Goal: Navigation & Orientation: Find specific page/section

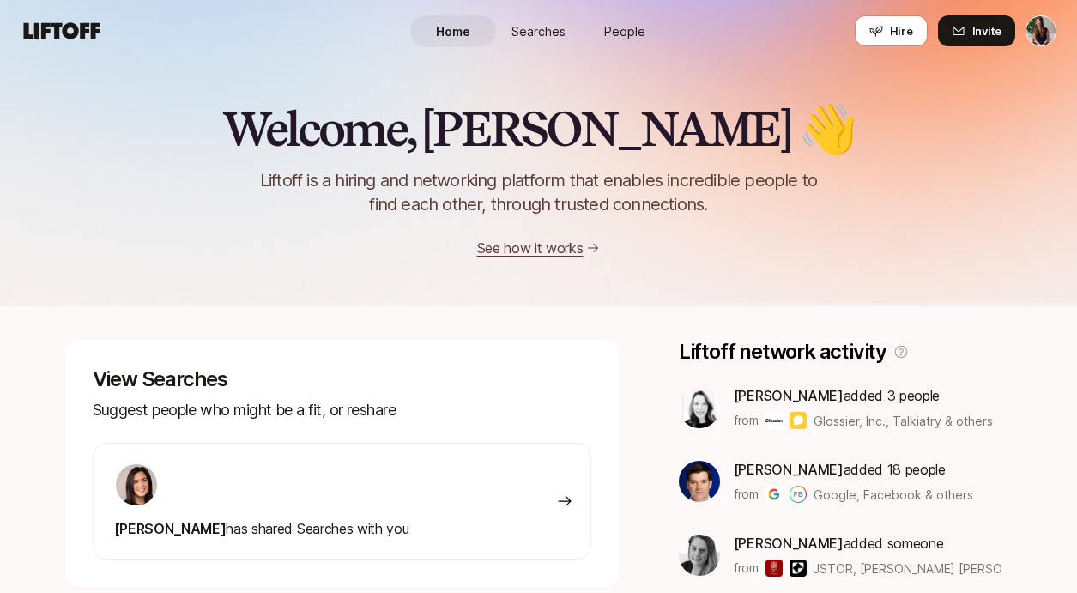
click at [547, 20] on link "Searches" at bounding box center [539, 31] width 86 height 32
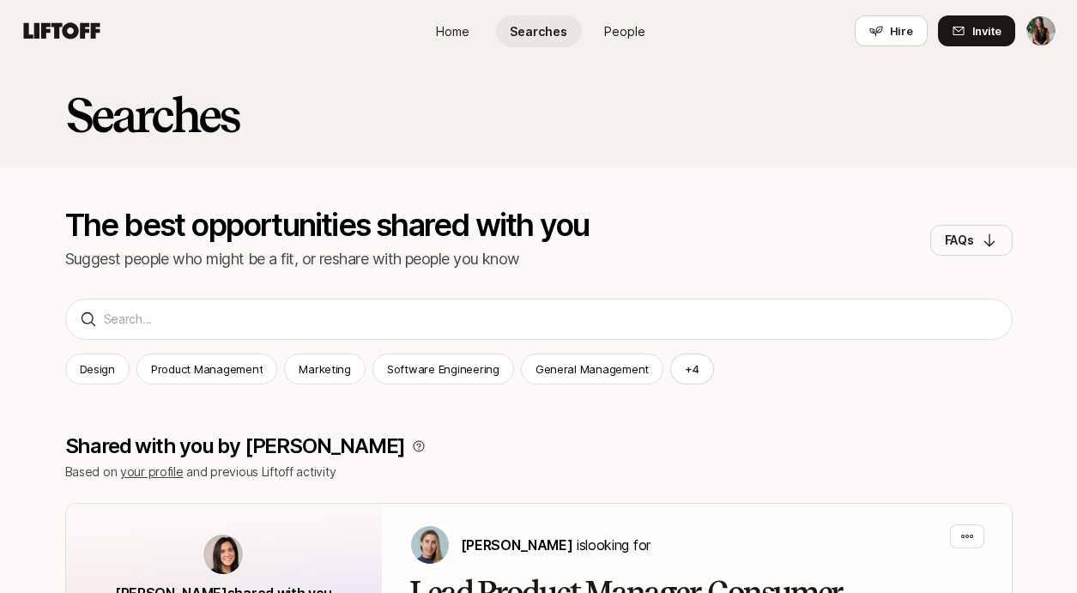
click at [628, 39] on link "People" at bounding box center [625, 31] width 86 height 32
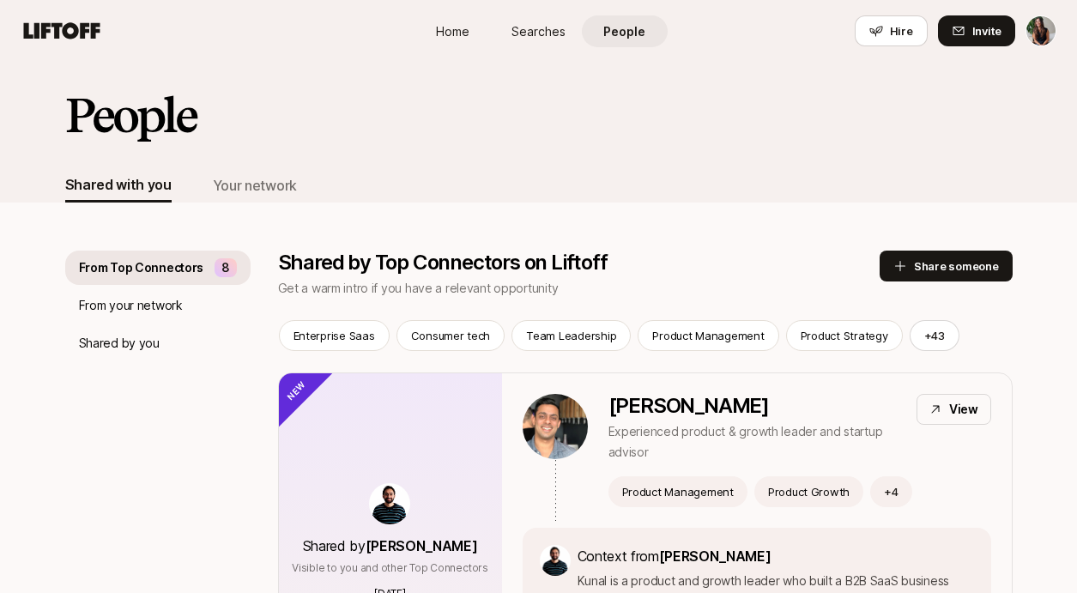
click at [481, 33] on link "Home" at bounding box center [453, 31] width 86 height 32
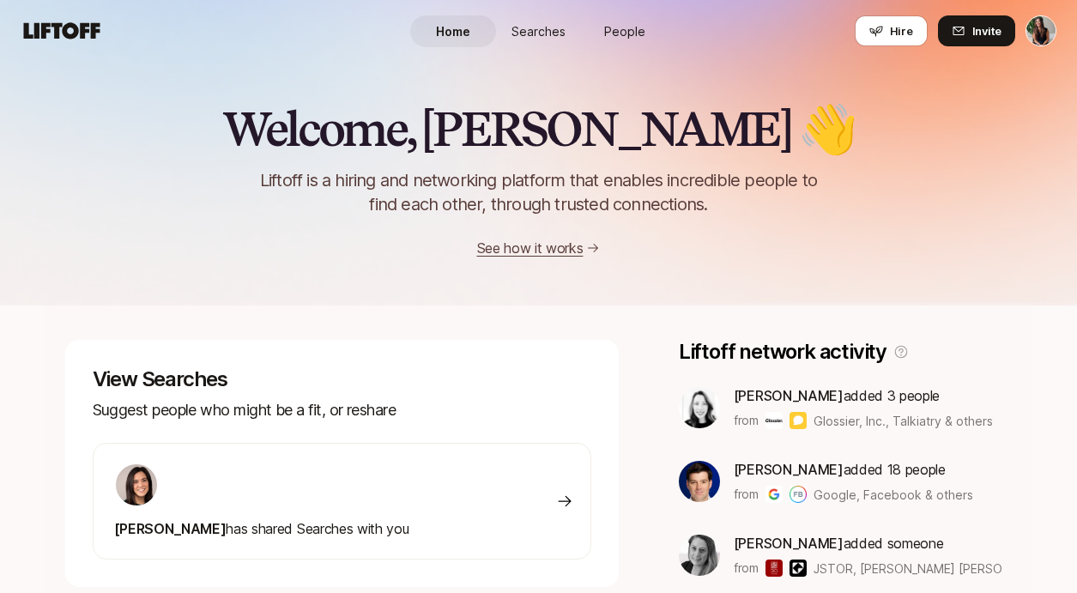
click at [82, 32] on icon at bounding box center [62, 30] width 76 height 16
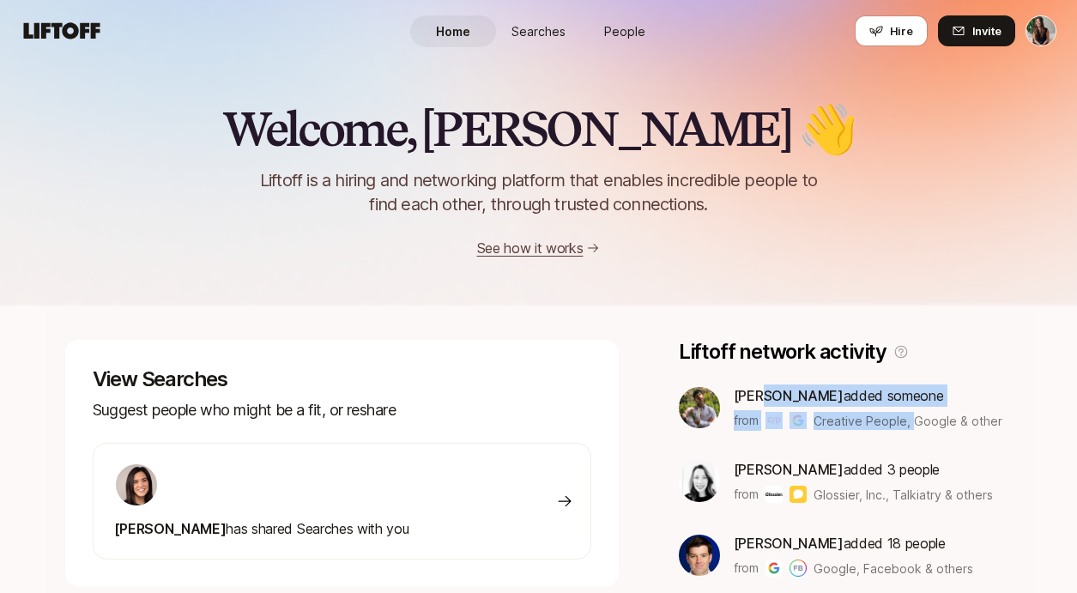
drag, startPoint x: 757, startPoint y: 393, endPoint x: 914, endPoint y: 422, distance: 159.7
click at [914, 422] on div "[PERSON_NAME] added someone from Creative People, Google & others" at bounding box center [868, 407] width 269 height 46
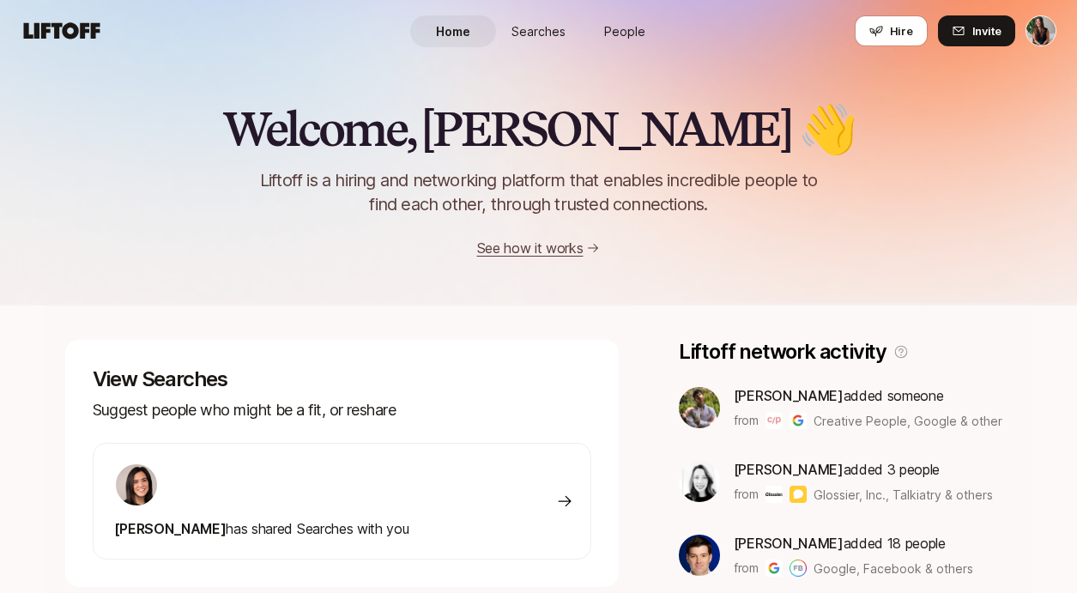
click at [915, 422] on span "Creative People, Google & others" at bounding box center [907, 421] width 189 height 18
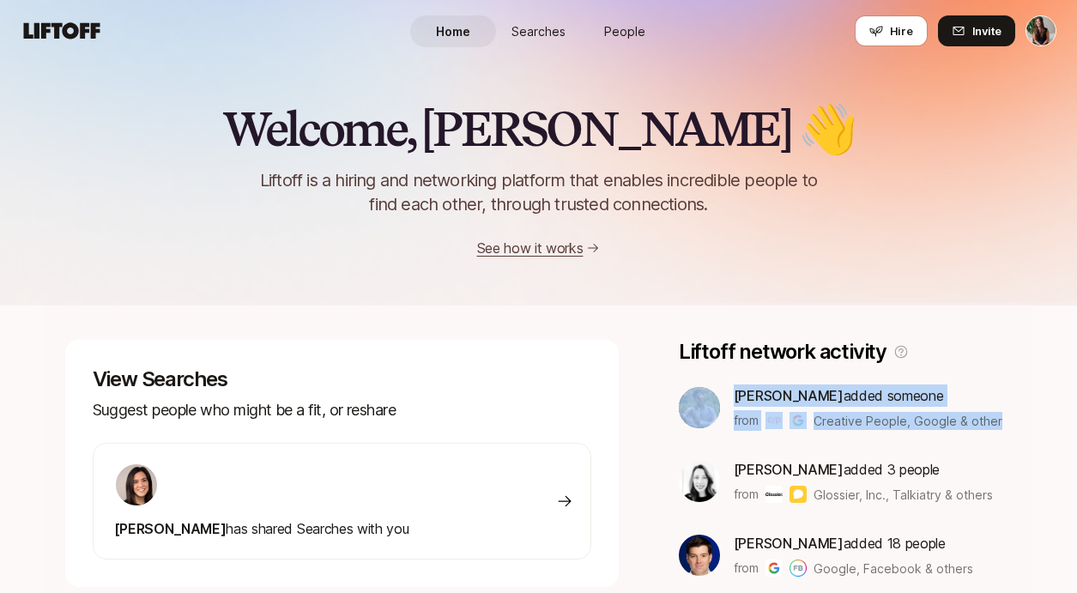
drag, startPoint x: 1026, startPoint y: 425, endPoint x: 799, endPoint y: 366, distance: 235.0
click at [799, 366] on div "Liftoff network activity [PERSON_NAME] added someone from Creative People, Goog…" at bounding box center [846, 568] width 334 height 456
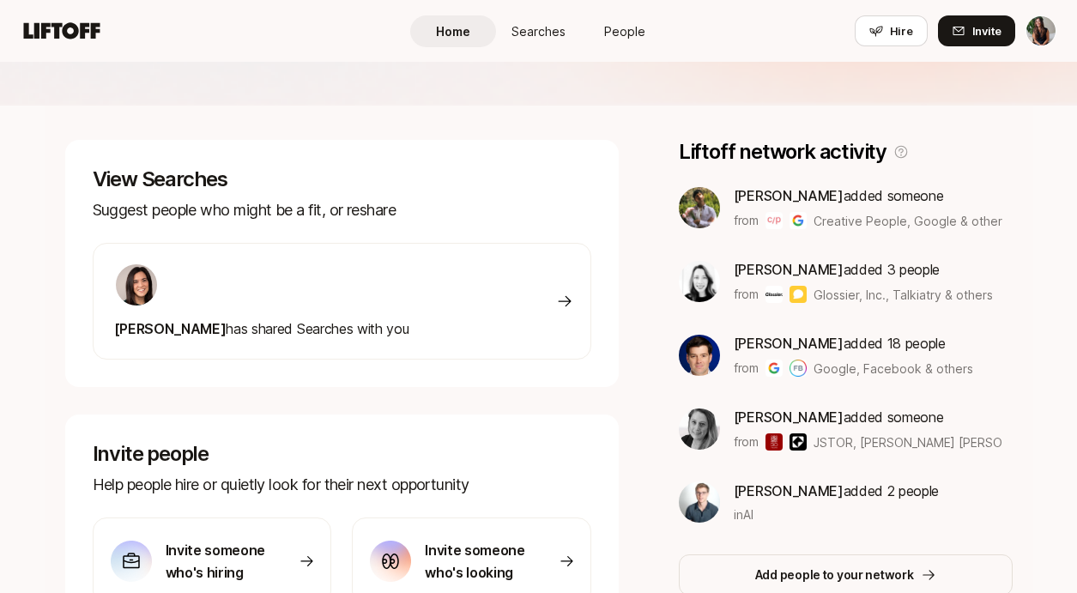
scroll to position [201, 0]
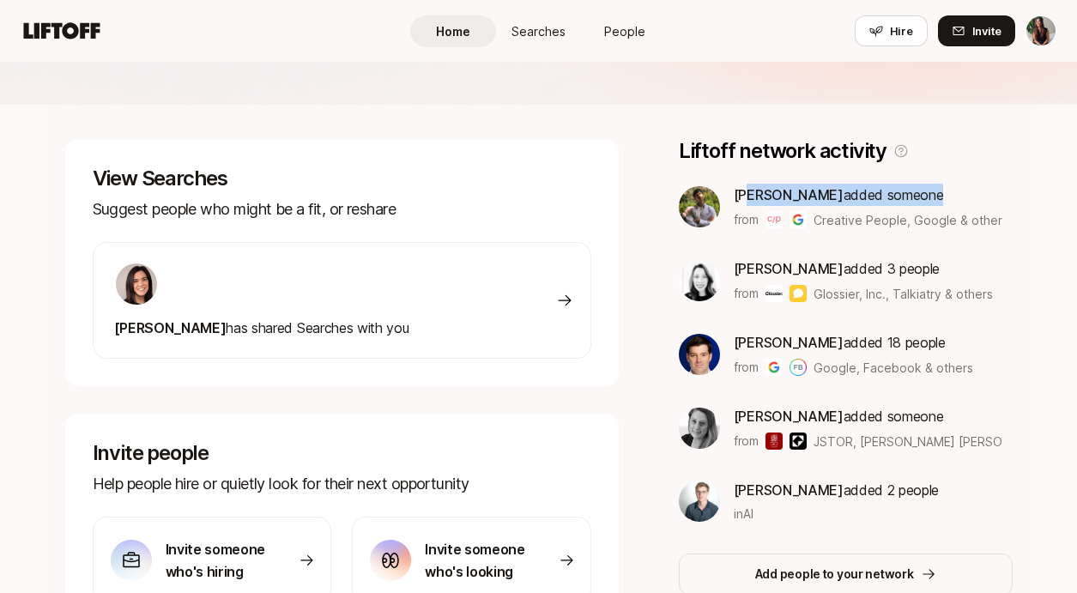
drag, startPoint x: 747, startPoint y: 192, endPoint x: 771, endPoint y: 243, distance: 55.7
click at [771, 243] on div "[PERSON_NAME] added someone from Creative People, Google & others [PERSON_NAME]…" at bounding box center [846, 353] width 334 height 339
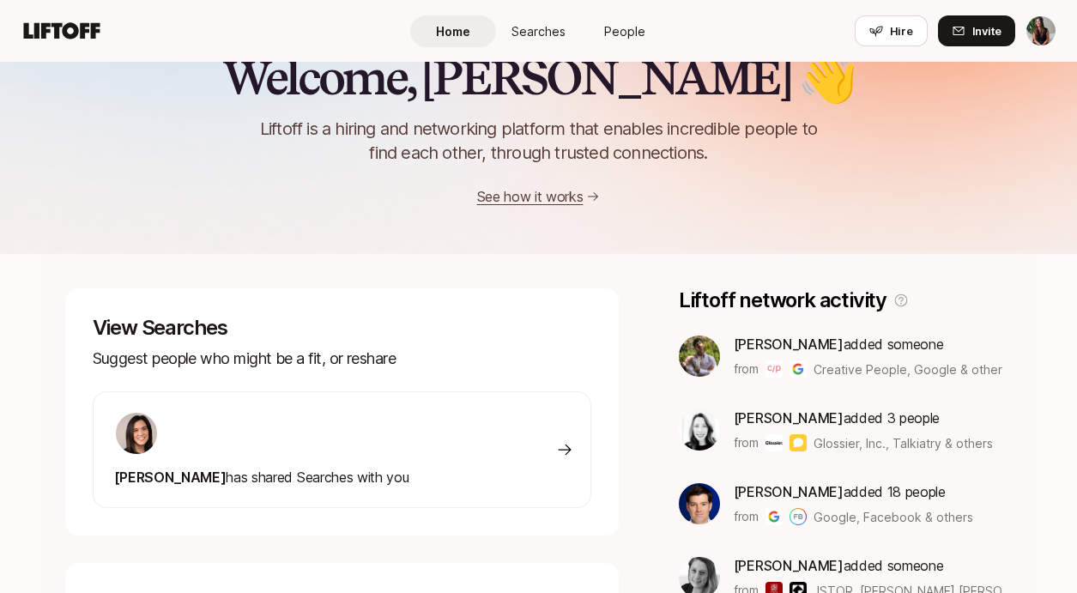
scroll to position [0, 0]
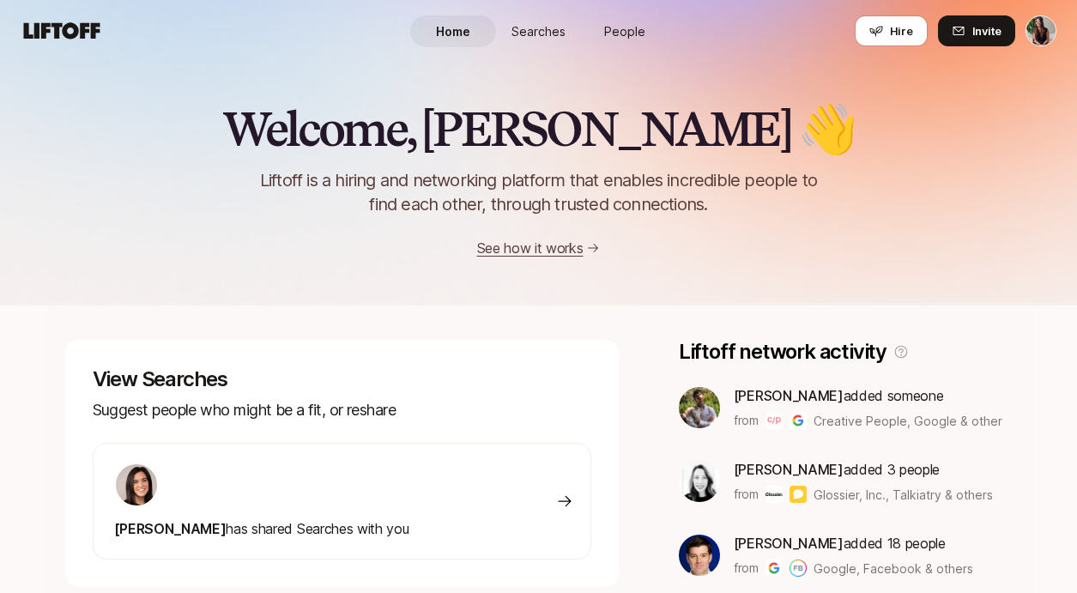
click at [626, 17] on link "People" at bounding box center [625, 31] width 86 height 32
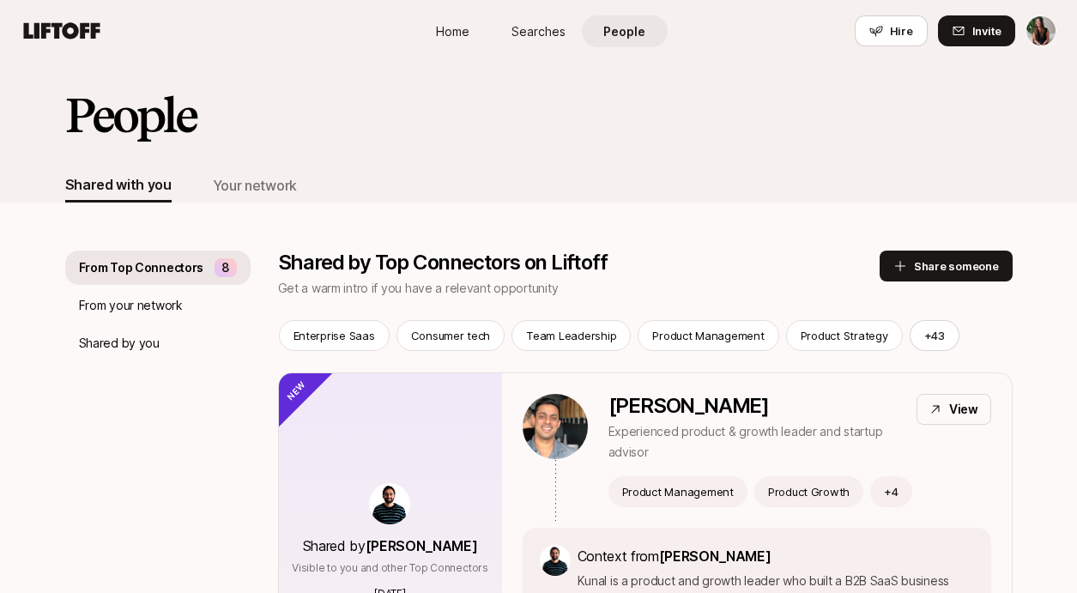
click at [457, 35] on span "Home" at bounding box center [452, 31] width 33 height 18
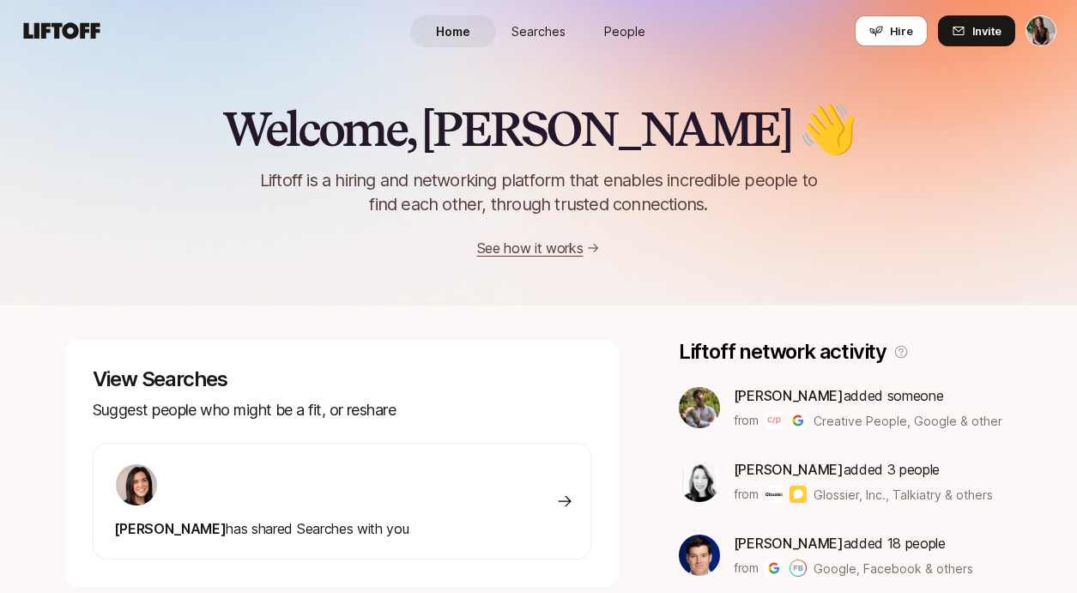
click at [550, 26] on span "Searches" at bounding box center [538, 31] width 54 height 18
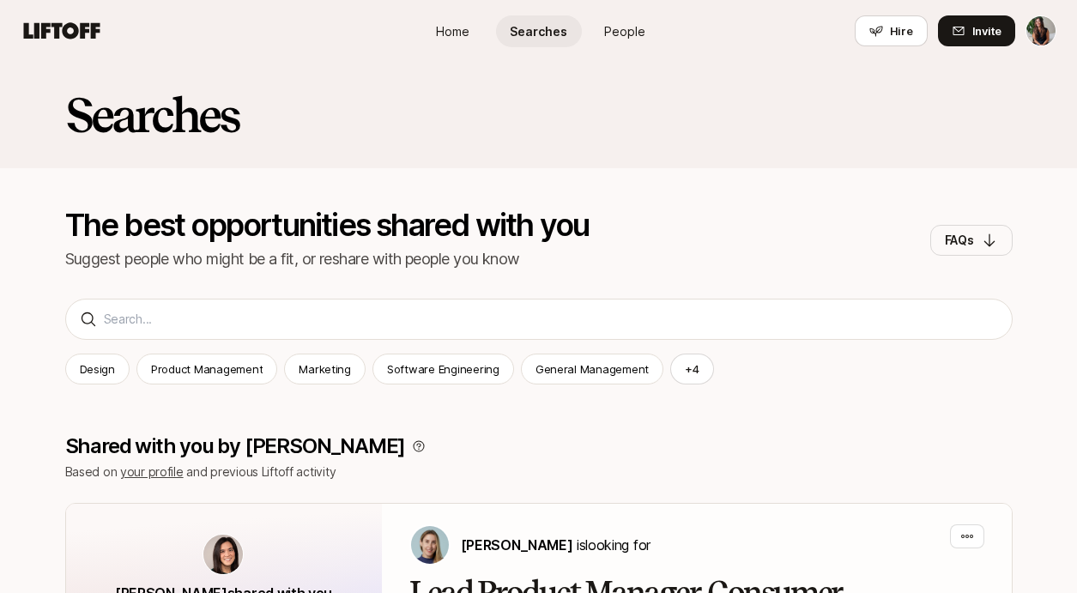
click at [639, 18] on link "People" at bounding box center [625, 31] width 86 height 32
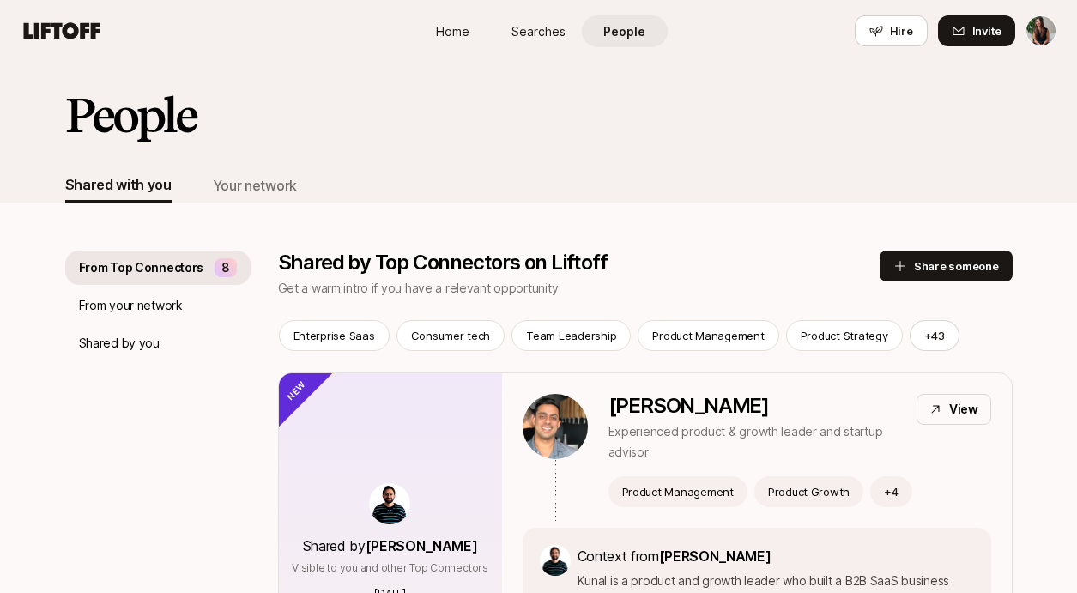
click at [462, 28] on span "Home" at bounding box center [452, 31] width 33 height 18
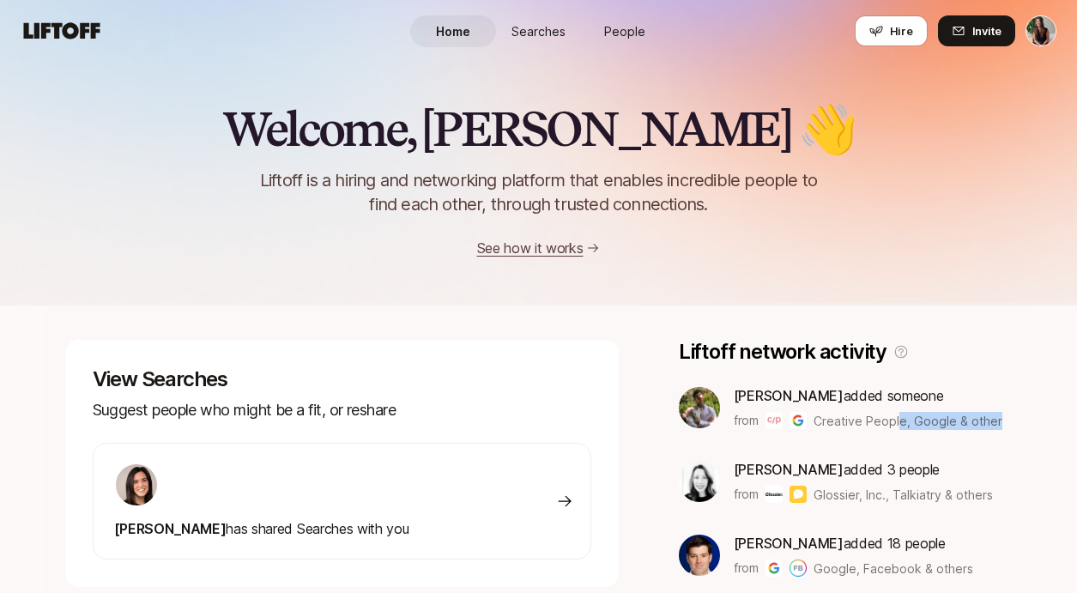
drag, startPoint x: 896, startPoint y: 416, endPoint x: 913, endPoint y: 441, distance: 30.2
click at [913, 441] on div "[PERSON_NAME] added someone from Creative People, Google & others [PERSON_NAME]…" at bounding box center [846, 553] width 334 height 339
click at [535, 27] on span "Searches" at bounding box center [538, 31] width 54 height 18
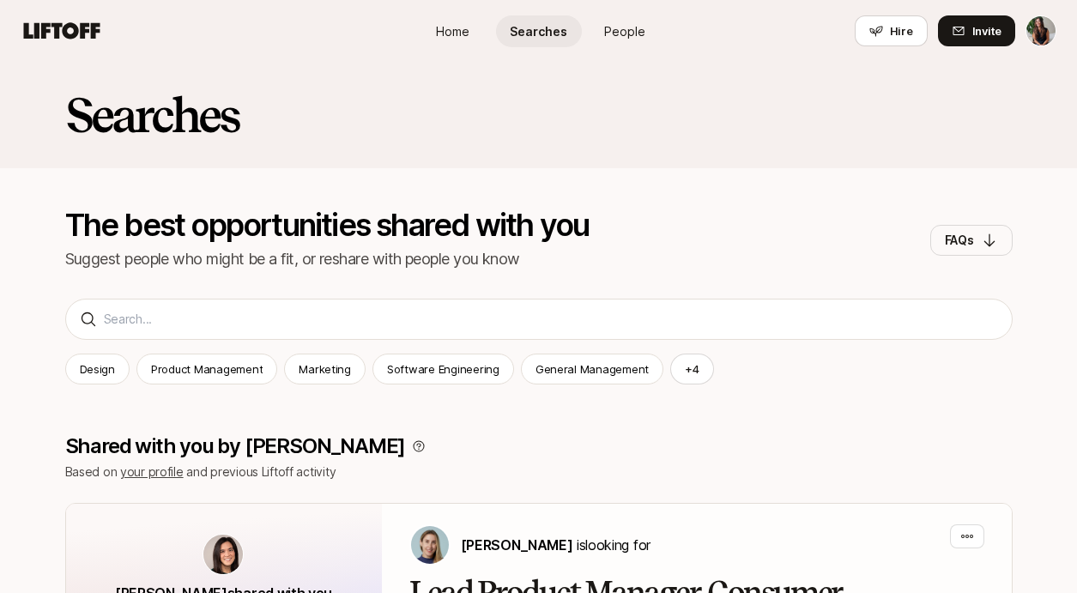
click at [629, 26] on span "People" at bounding box center [624, 31] width 41 height 18
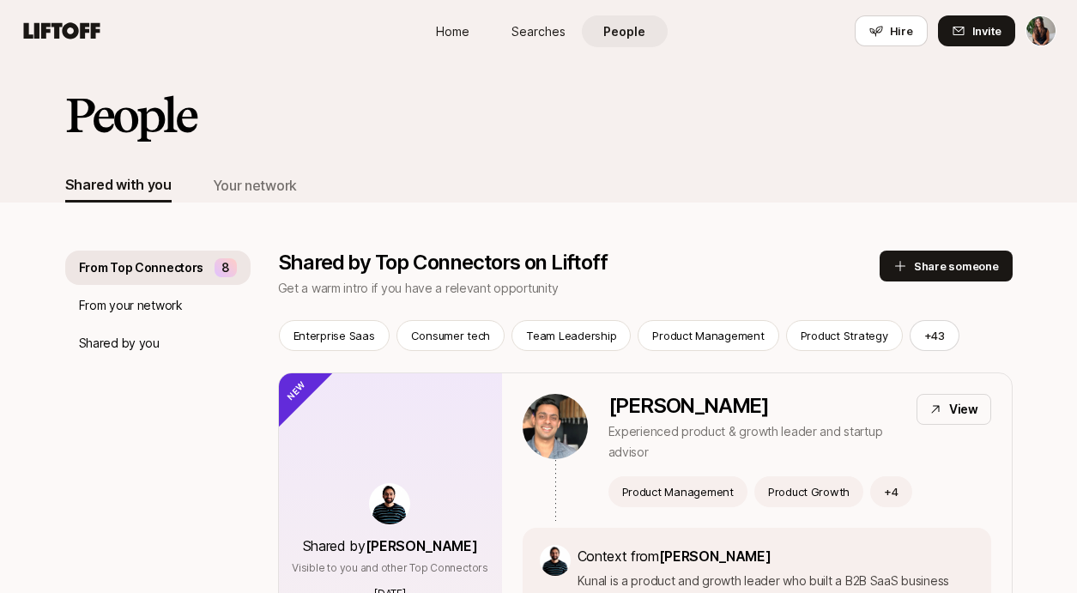
click at [472, 31] on link "Home" at bounding box center [453, 31] width 86 height 32
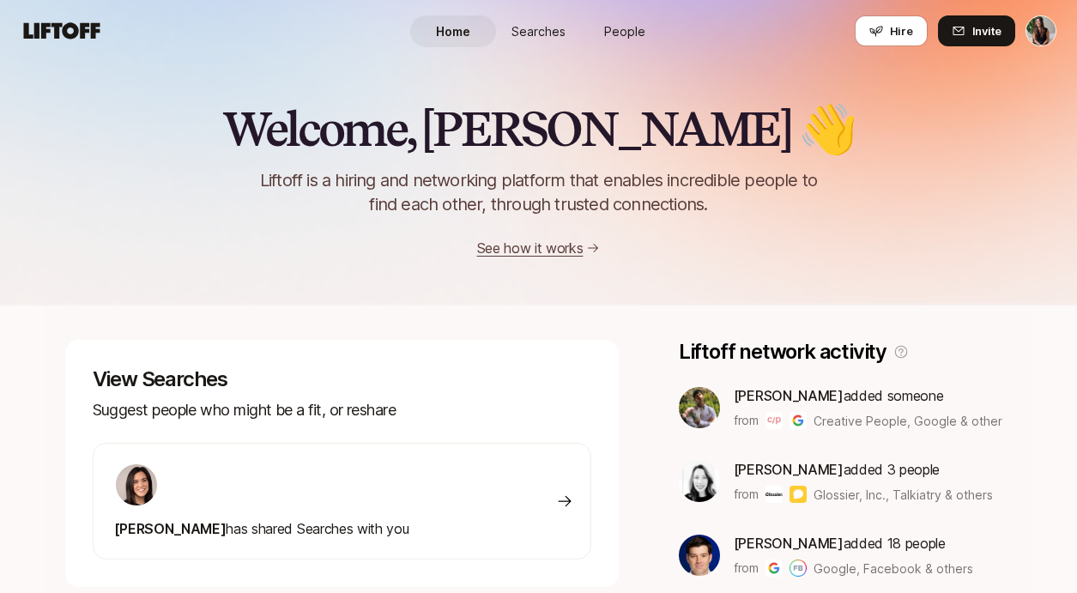
click at [769, 401] on span "[PERSON_NAME]" at bounding box center [789, 395] width 110 height 17
click at [679, 409] on img at bounding box center [699, 407] width 41 height 41
click at [68, 20] on icon at bounding box center [62, 31] width 82 height 24
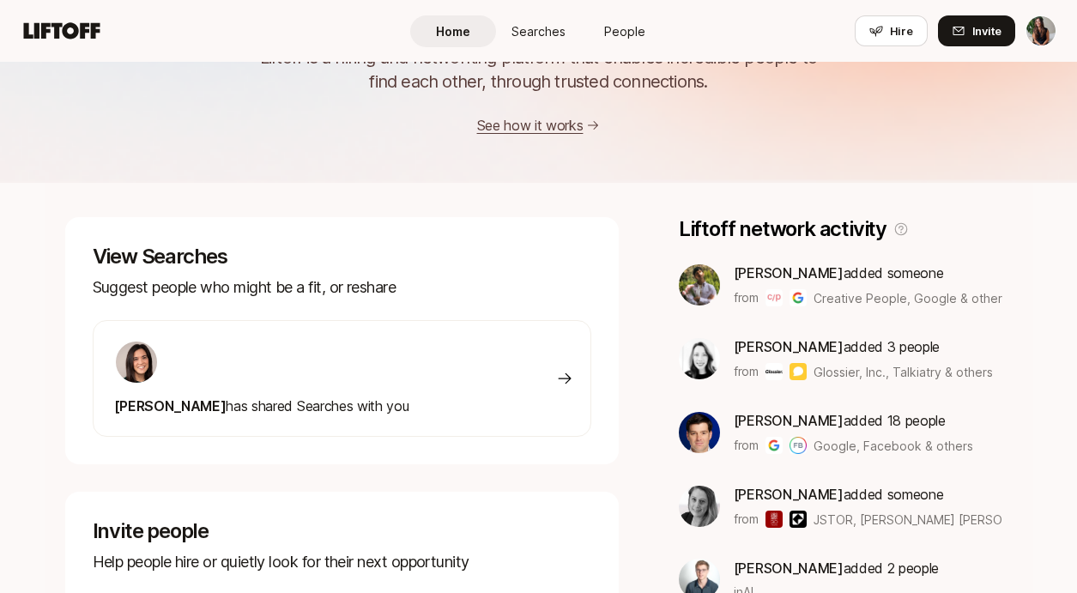
scroll to position [128, 0]
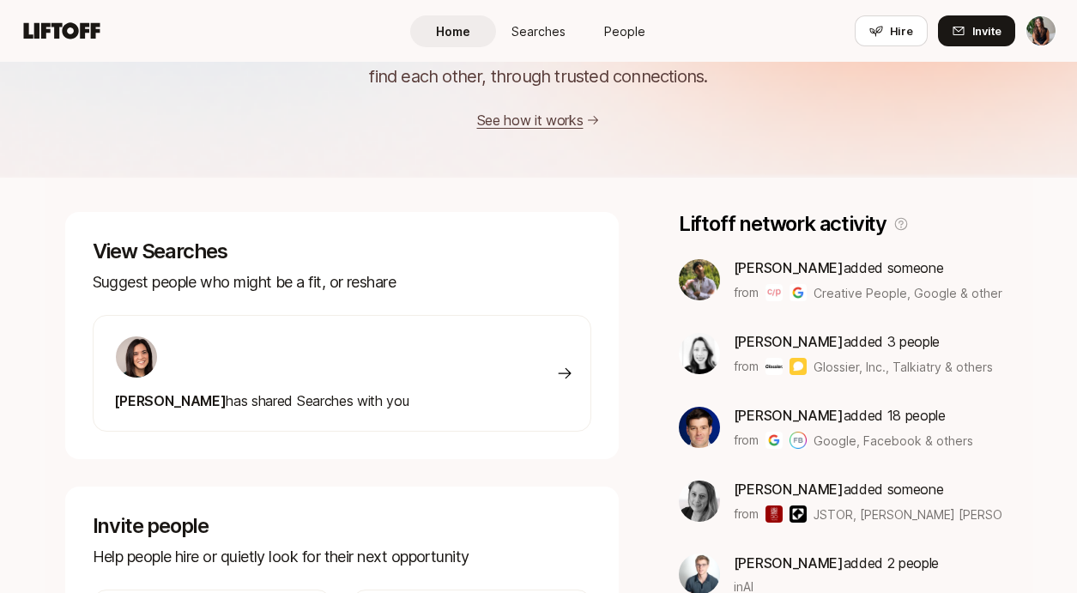
click at [770, 293] on img at bounding box center [773, 292] width 17 height 17
click at [657, 199] on div "View Searches Suggest people who might be a fit, or reshare [PERSON_NAME] has s…" at bounding box center [539, 563] width 988 height 770
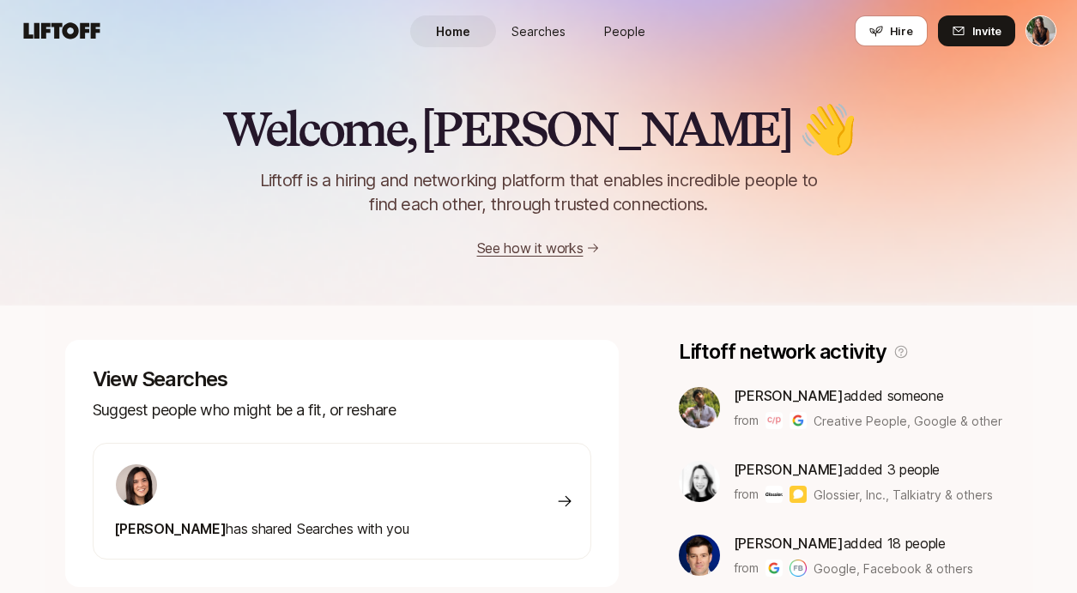
click at [73, 26] on icon at bounding box center [62, 30] width 76 height 16
click at [47, 25] on icon at bounding box center [62, 30] width 76 height 16
